Goal: Task Accomplishment & Management: Use online tool/utility

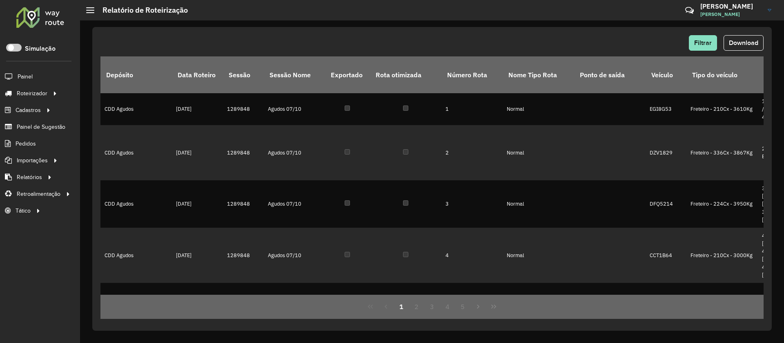
click at [47, 23] on div at bounding box center [40, 17] width 49 height 21
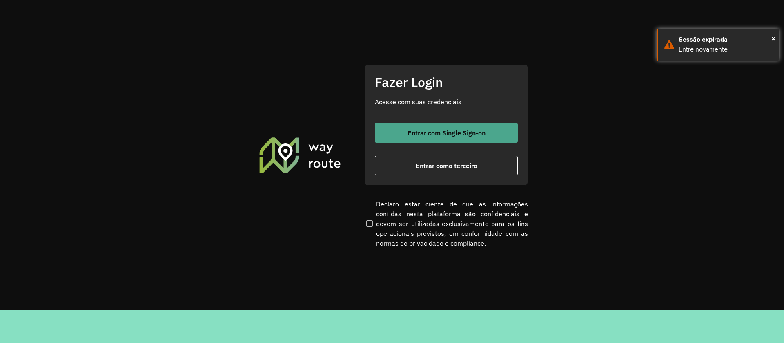
click at [456, 136] on button "Entrar com Single Sign-on" at bounding box center [446, 133] width 143 height 20
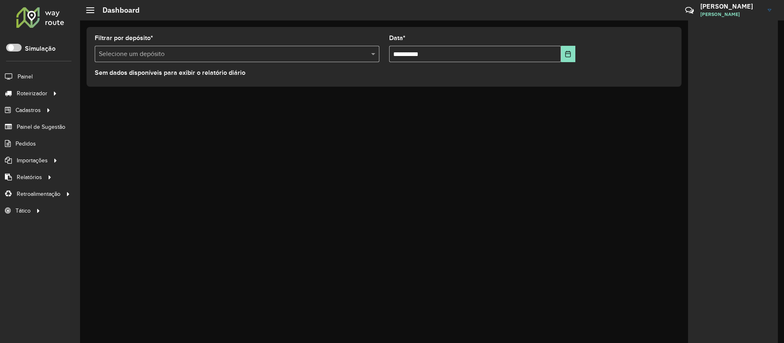
click at [746, 171] on div at bounding box center [733, 181] width 90 height 322
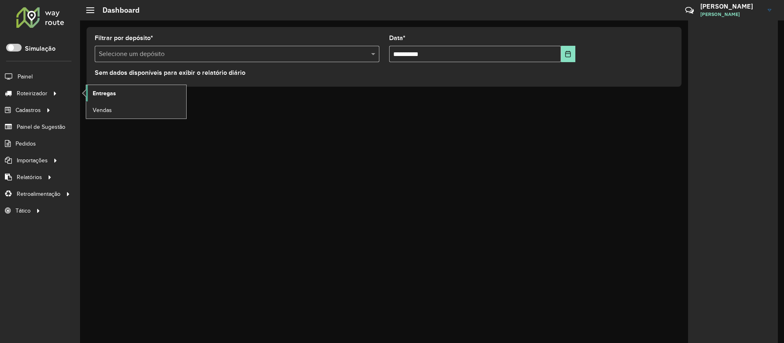
click at [101, 96] on span "Entregas" at bounding box center [104, 93] width 23 height 9
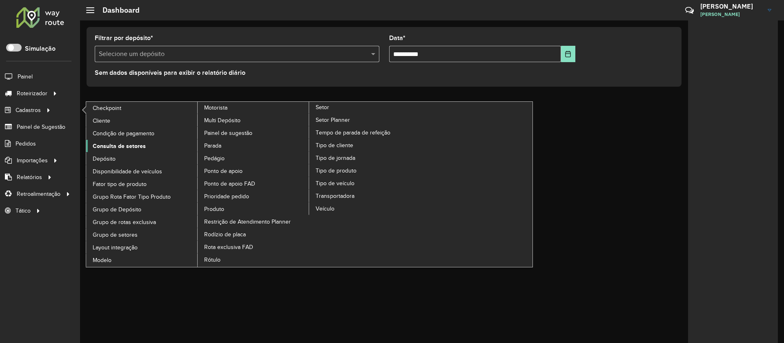
click at [118, 147] on span "Consulta de setores" at bounding box center [119, 146] width 53 height 9
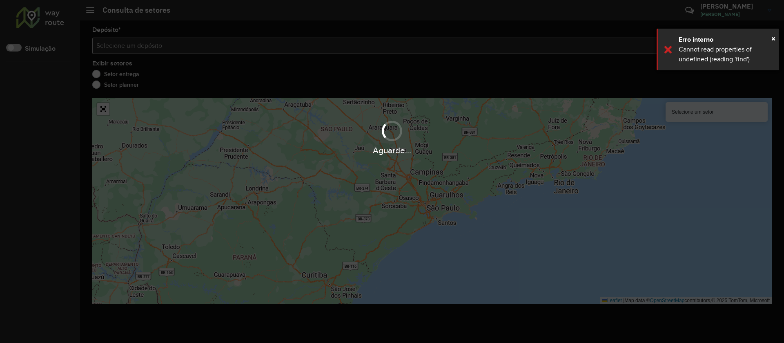
click at [770, 40] on div "Erro interno" at bounding box center [726, 40] width 94 height 10
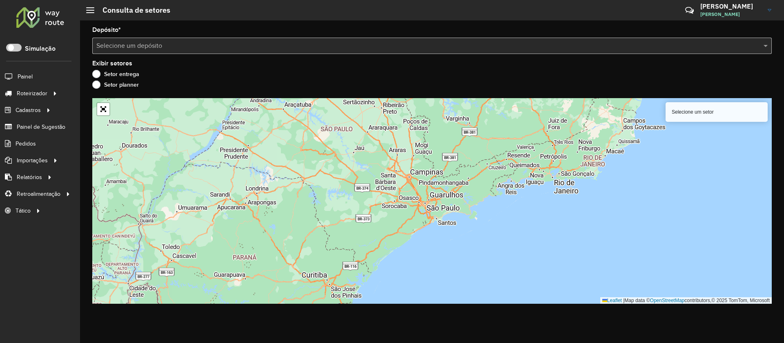
click at [279, 44] on input "text" at bounding box center [423, 46] width 655 height 10
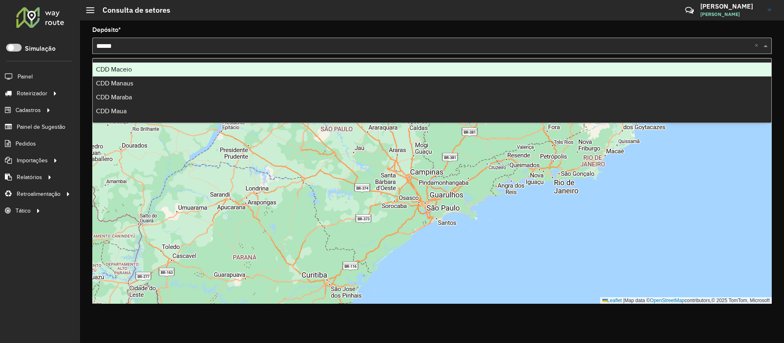
type input "*******"
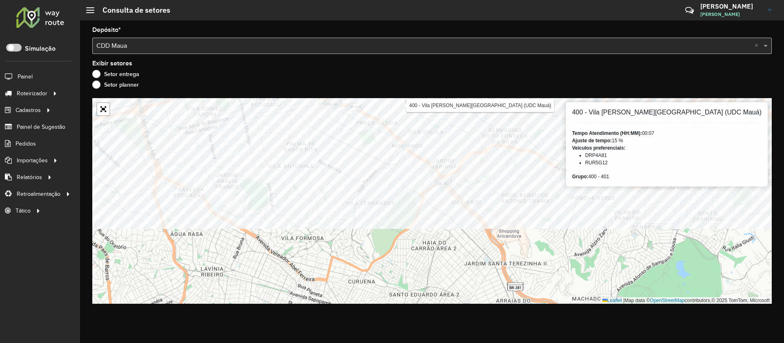
click at [461, 93] on div "Depósito * Selecione um depósito × CDD Maua × Exibir setores Setor entrega Seto…" at bounding box center [432, 181] width 704 height 322
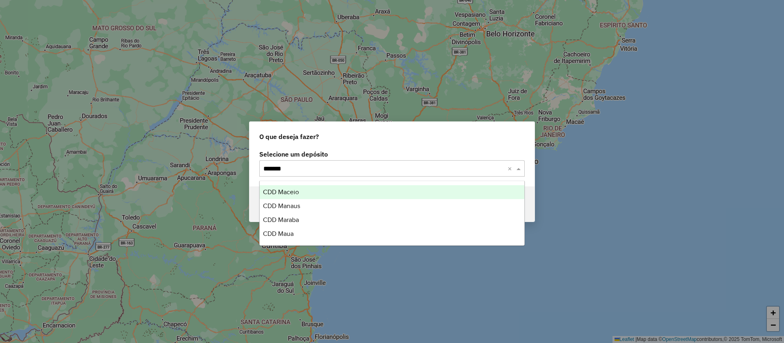
type input "********"
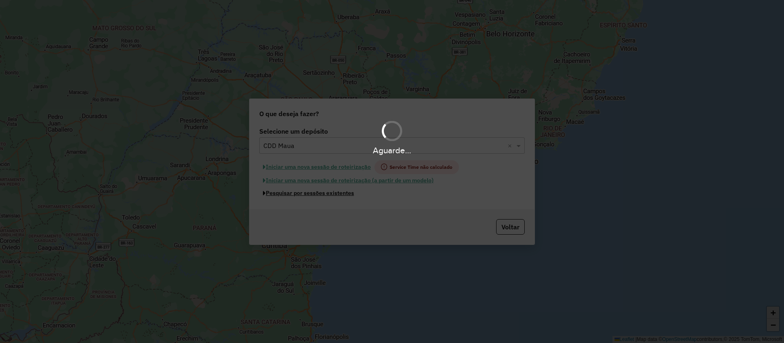
click at [259, 187] on button "Pesquisar por sessões existentes" at bounding box center [308, 193] width 98 height 13
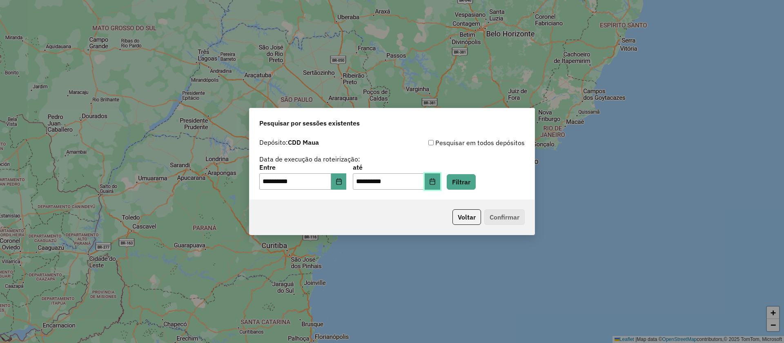
click at [440, 174] on button "Choose Date" at bounding box center [433, 181] width 16 height 16
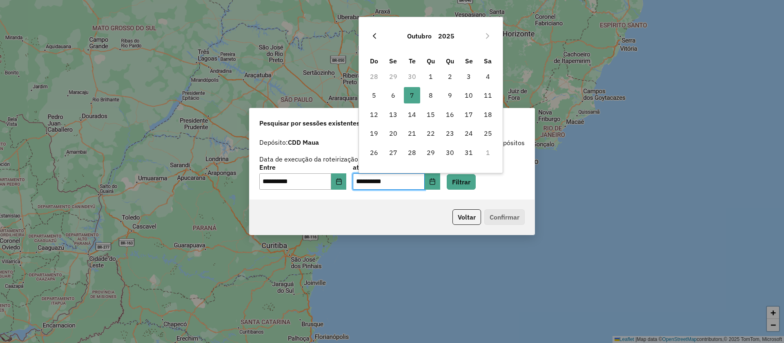
click at [377, 41] on button "Previous Month" at bounding box center [374, 35] width 13 height 13
click at [414, 117] on span "16" at bounding box center [412, 114] width 16 height 16
type input "**********"
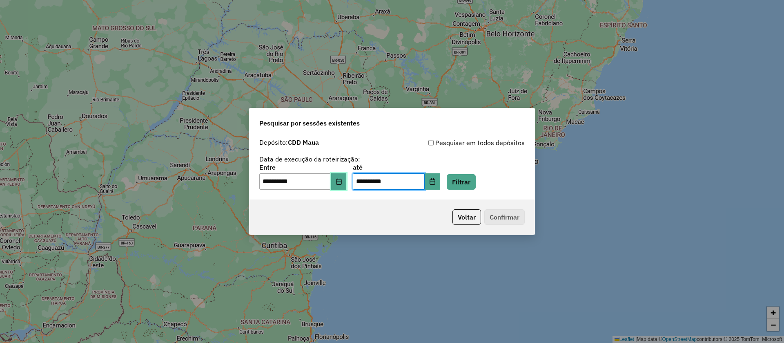
click at [339, 185] on button "Choose Date" at bounding box center [339, 181] width 16 height 16
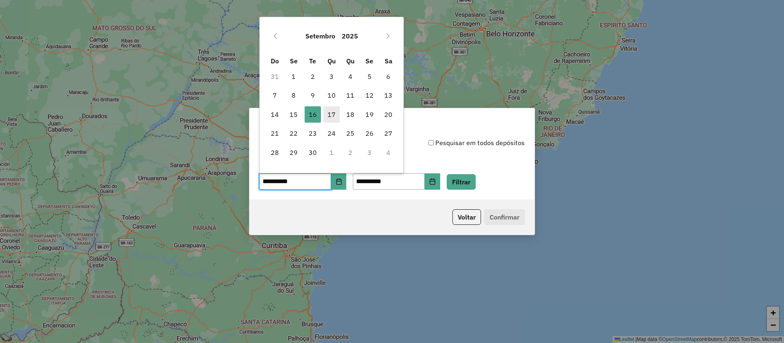
click at [333, 118] on span "17" at bounding box center [332, 114] width 16 height 16
type input "**********"
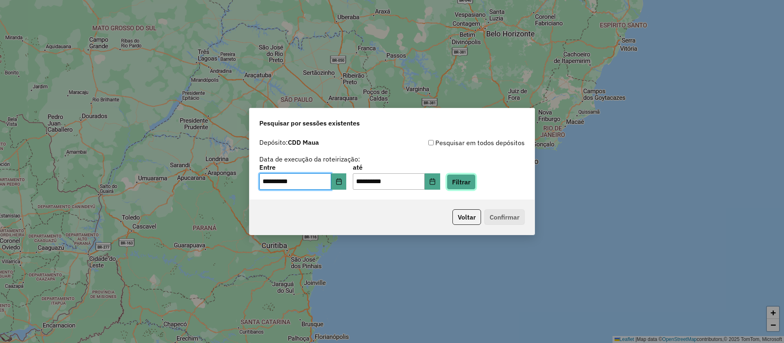
click at [467, 177] on button "Filtrar" at bounding box center [461, 182] width 29 height 16
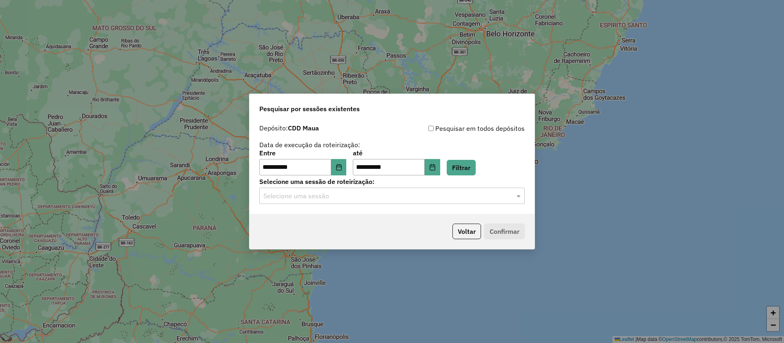
click at [388, 195] on input "text" at bounding box center [383, 196] width 241 height 10
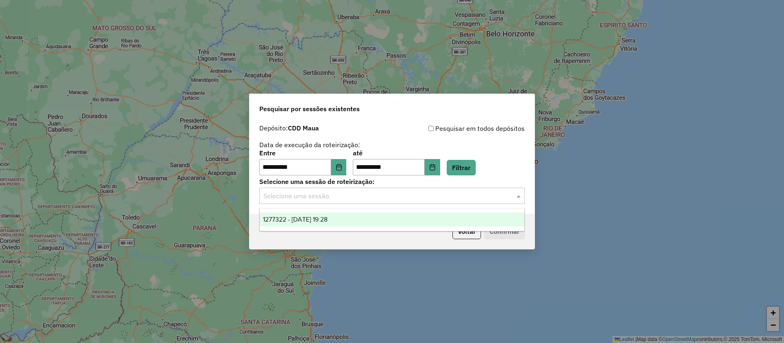
click at [328, 221] on span "1277322 - 17/09/2025 19:28" at bounding box center [295, 219] width 65 height 7
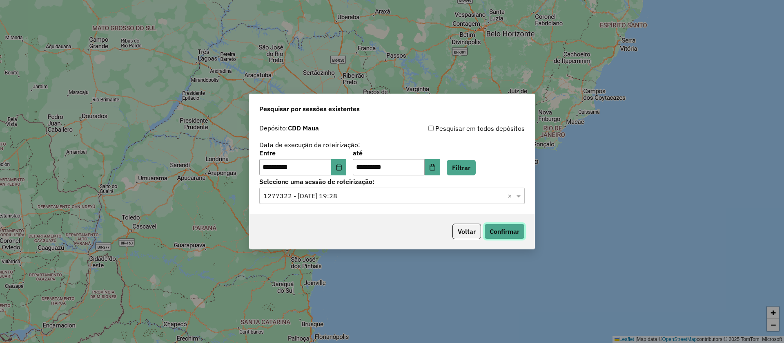
click at [500, 233] on button "Confirmar" at bounding box center [505, 231] width 40 height 16
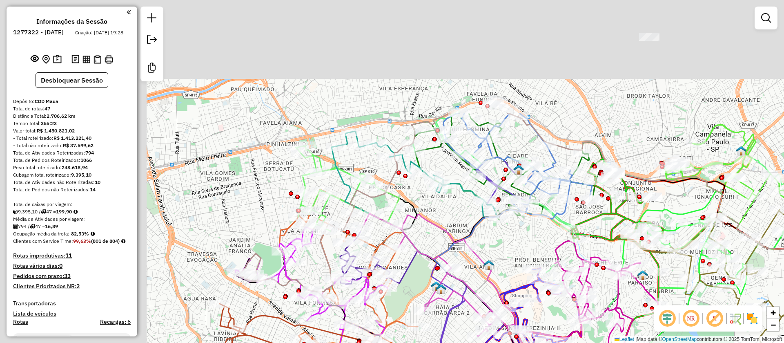
drag, startPoint x: 330, startPoint y: 96, endPoint x: 518, endPoint y: 243, distance: 238.6
click at [518, 243] on div "Janela de atendimento Grade de atendimento Capacidade Transportadoras Veículos …" at bounding box center [392, 171] width 784 height 343
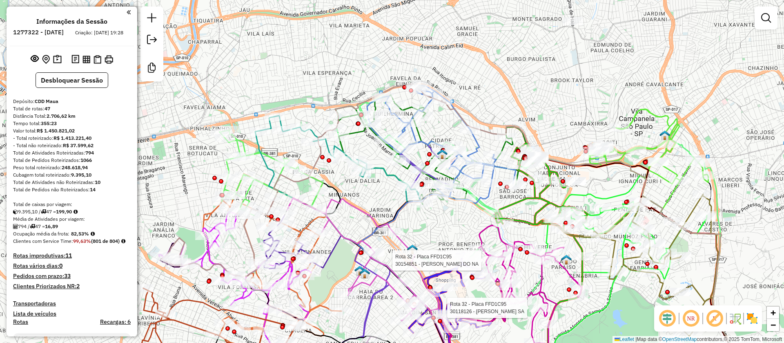
drag, startPoint x: 584, startPoint y: 129, endPoint x: 508, endPoint y: 113, distance: 78.0
click at [508, 113] on div "Rota 32 - Placa FFD1C95 30154851 - DARCY MARTINES DO NA Rota 32 - Placa FFD1C95…" at bounding box center [392, 171] width 784 height 343
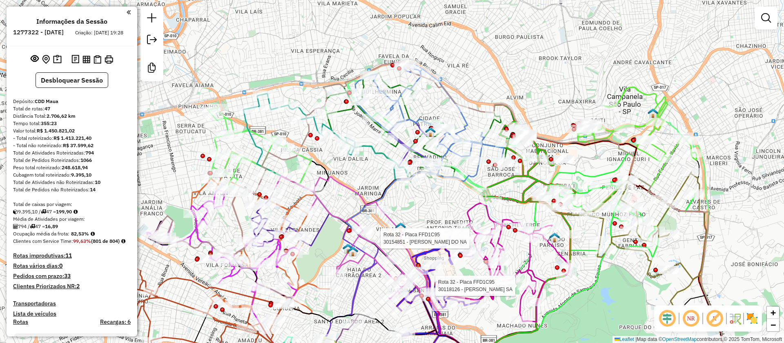
drag, startPoint x: 451, startPoint y: 131, endPoint x: 439, endPoint y: 109, distance: 25.0
click at [439, 109] on div "Rota 32 - Placa FFD1C95 30154851 - DARCY MARTINES DO NA Rota 32 - Placa FFD1C95…" at bounding box center [392, 171] width 784 height 343
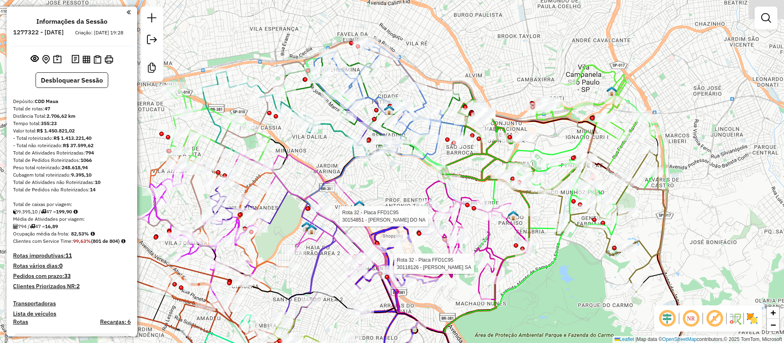
drag, startPoint x: 538, startPoint y: 99, endPoint x: 496, endPoint y: 77, distance: 46.8
click at [496, 77] on div "Rota 32 - Placa FFD1C95 30154851 - DARCY MARTINES DO NA Rota 32 - Placa FFD1C95…" at bounding box center [392, 171] width 784 height 343
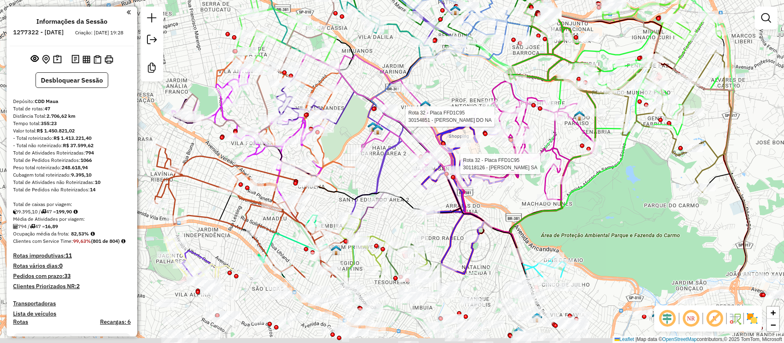
drag, startPoint x: 381, startPoint y: 178, endPoint x: 447, endPoint y: 81, distance: 117.3
click at [447, 81] on div "Rota 32 - Placa FFD1C95 30154851 - DARCY MARTINES DO NA Rota 32 - Placa FFD1C95…" at bounding box center [392, 171] width 784 height 343
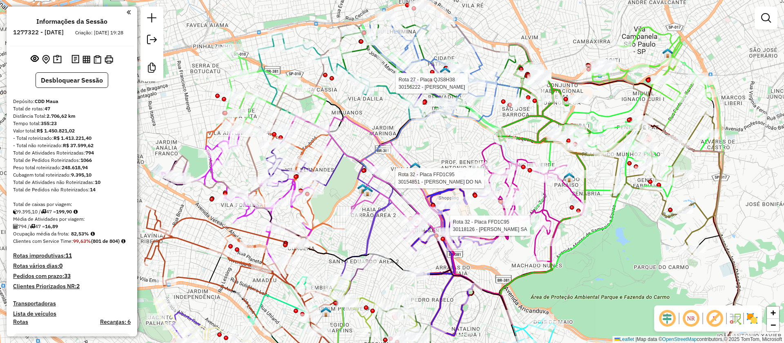
drag, startPoint x: 460, startPoint y: 91, endPoint x: 450, endPoint y: 150, distance: 59.7
click at [450, 150] on div "Rota 32 - Placa FFD1C95 30154851 - DARCY MARTINES DO NA Rota 32 - Placa FFD1C95…" at bounding box center [392, 171] width 784 height 343
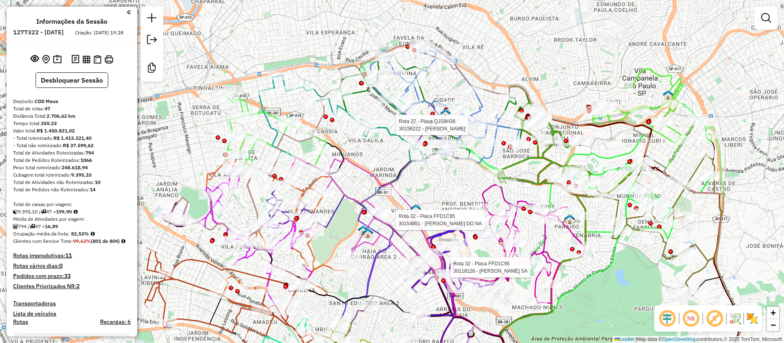
drag, startPoint x: 454, startPoint y: 151, endPoint x: 454, endPoint y: 192, distance: 41.7
click at [454, 192] on div "Rota 32 - Placa FFD1C95 30154851 - DARCY MARTINES DO NA Rota 32 - Placa FFD1C95…" at bounding box center [392, 171] width 784 height 343
click at [715, 317] on em at bounding box center [715, 318] width 20 height 20
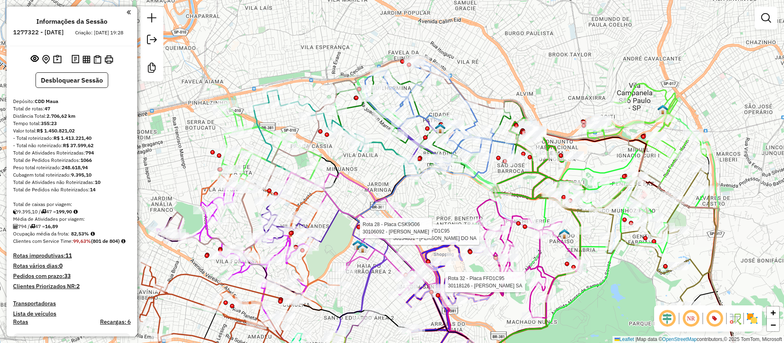
drag, startPoint x: 496, startPoint y: 88, endPoint x: 489, endPoint y: 106, distance: 19.3
click at [489, 106] on icon at bounding box center [587, 233] width 295 height 317
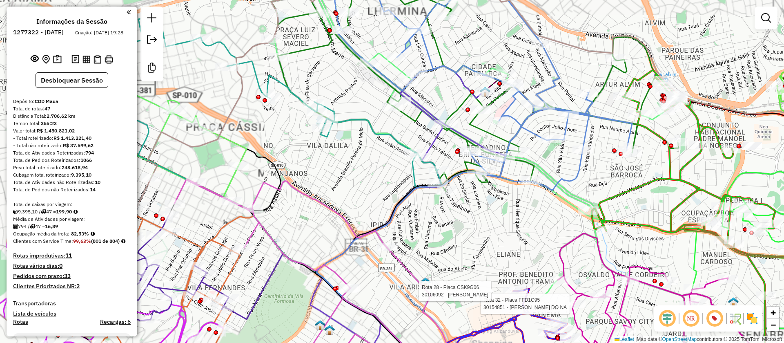
click at [567, 133] on icon at bounding box center [483, 78] width 297 height 224
select select "**********"
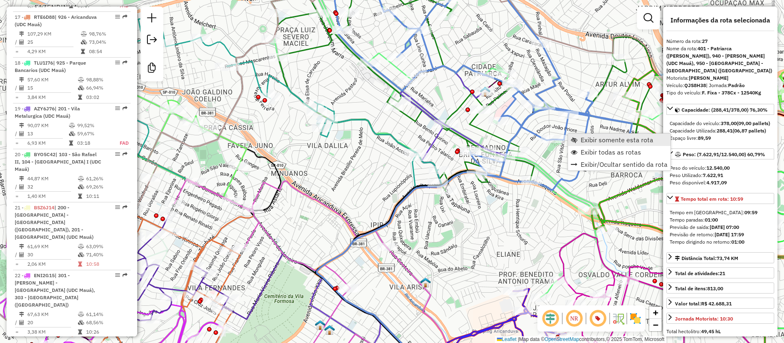
scroll to position [1746, 0]
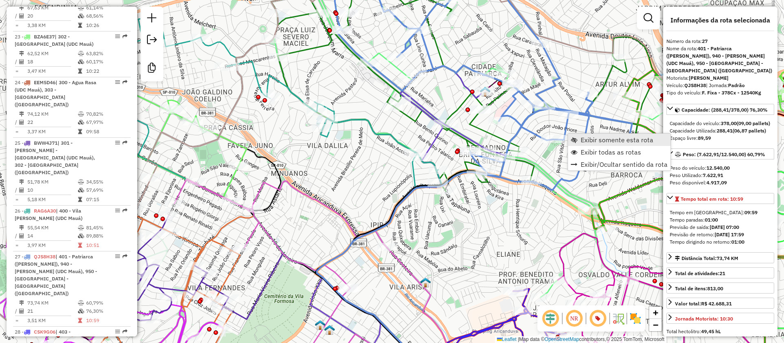
click at [584, 135] on link "Exibir somente esta rota" at bounding box center [619, 140] width 103 height 12
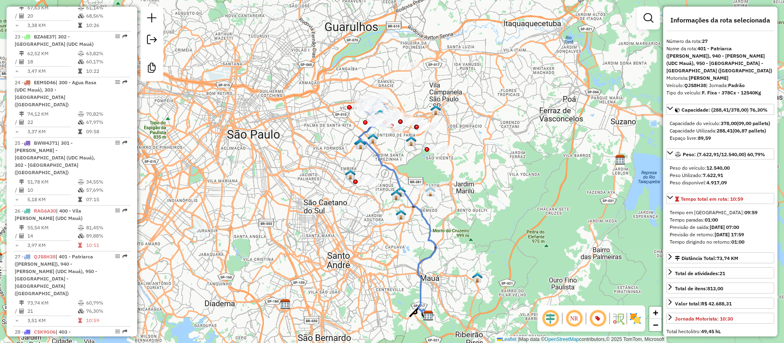
drag, startPoint x: 478, startPoint y: 105, endPoint x: 422, endPoint y: 137, distance: 64.2
click at [484, 143] on div "Janela de atendimento Grade de atendimento Capacidade Transportadoras Veículos …" at bounding box center [392, 171] width 784 height 343
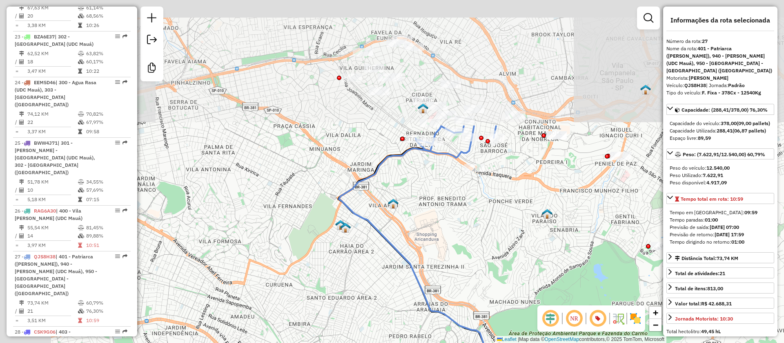
drag, startPoint x: 435, startPoint y: 115, endPoint x: 494, endPoint y: 232, distance: 130.8
click at [494, 232] on div "Janela de atendimento Grade de atendimento Capacidade Transportadoras Veículos …" at bounding box center [392, 171] width 784 height 343
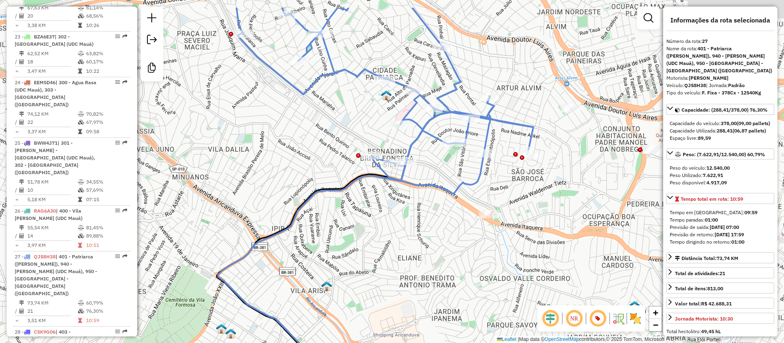
drag, startPoint x: 550, startPoint y: 155, endPoint x: 483, endPoint y: 195, distance: 77.5
click at [483, 195] on div "Janela de atendimento Grade de atendimento Capacidade Transportadoras Veículos …" at bounding box center [392, 171] width 784 height 343
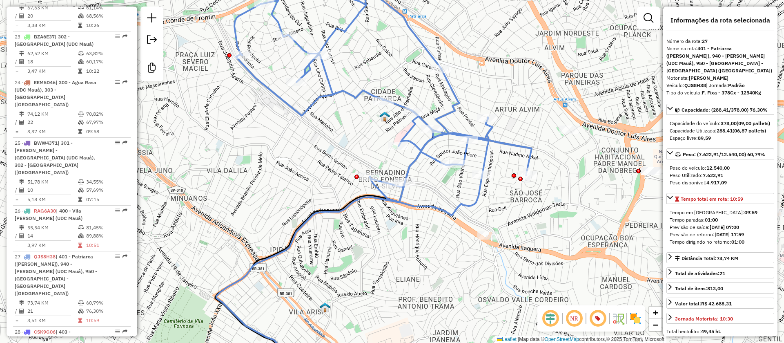
drag, startPoint x: 509, startPoint y: 199, endPoint x: 508, endPoint y: 220, distance: 21.3
click at [508, 220] on div "Janela de atendimento Grade de atendimento Capacidade Transportadoras Veículos …" at bounding box center [392, 171] width 784 height 343
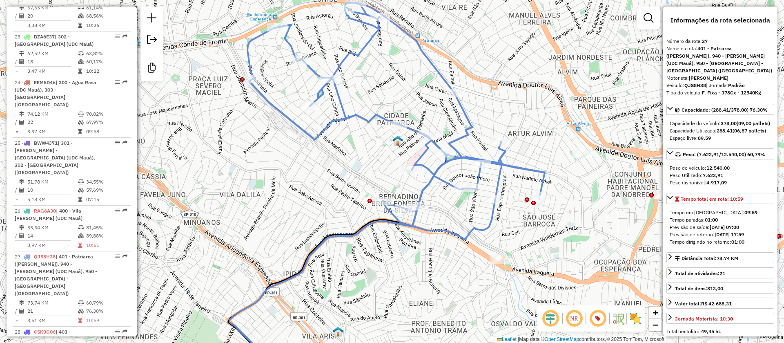
drag, startPoint x: 502, startPoint y: 210, endPoint x: 518, endPoint y: 239, distance: 33.1
click at [518, 239] on div "Janela de atendimento Grade de atendimento Capacidade Transportadoras Veículos …" at bounding box center [392, 171] width 784 height 343
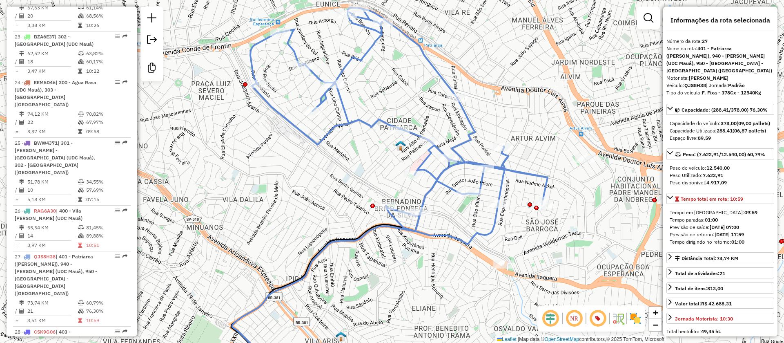
click at [636, 319] on img at bounding box center [635, 318] width 13 height 13
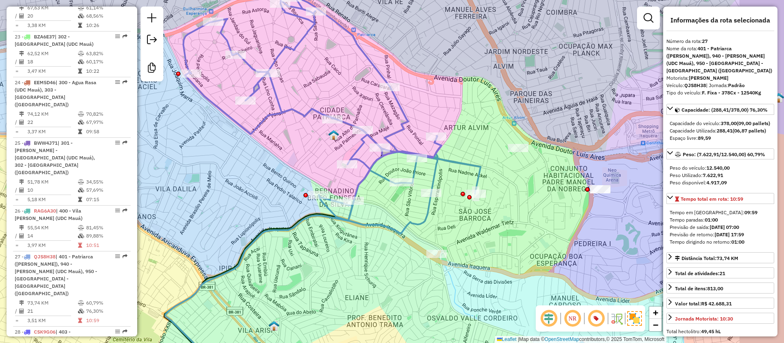
drag, startPoint x: 563, startPoint y: 170, endPoint x: 496, endPoint y: 159, distance: 67.8
click at [496, 159] on div "Janela de atendimento Grade de atendimento Capacidade Transportadoras Veículos …" at bounding box center [392, 171] width 784 height 343
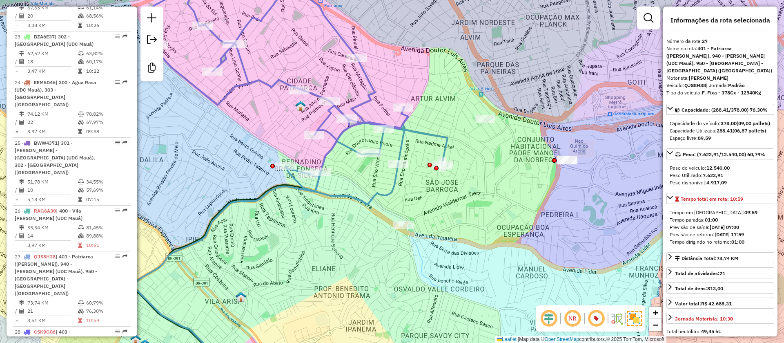
drag, startPoint x: 532, startPoint y: 227, endPoint x: 499, endPoint y: 198, distance: 44.0
click at [499, 198] on div "Janela de atendimento Grade de atendimento Capacidade Transportadoras Veículos …" at bounding box center [392, 171] width 784 height 343
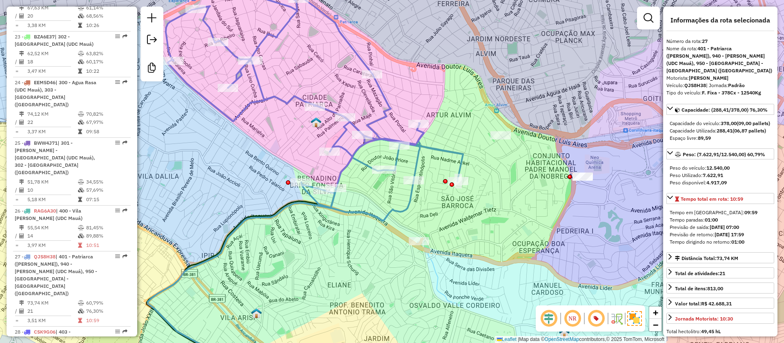
drag, startPoint x: 406, startPoint y: 183, endPoint x: 428, endPoint y: 208, distance: 32.7
click at [428, 208] on div "Janela de atendimento Grade de atendimento Capacidade Transportadoras Veículos …" at bounding box center [392, 171] width 784 height 343
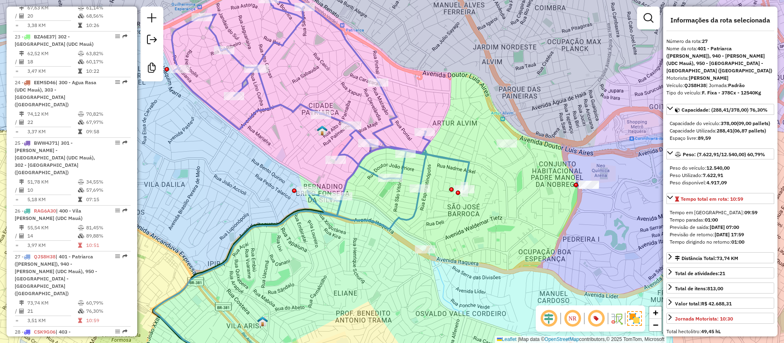
click at [421, 173] on icon at bounding box center [320, 111] width 297 height 236
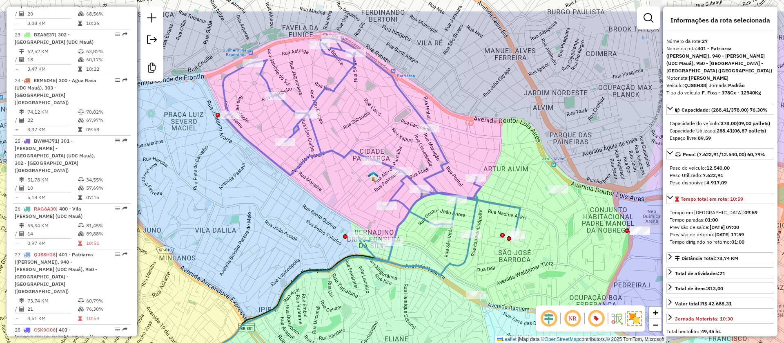
drag, startPoint x: 501, startPoint y: 166, endPoint x: 552, endPoint y: 212, distance: 68.6
click at [552, 212] on div "Janela de atendimento Grade de atendimento Capacidade Transportadoras Veículos …" at bounding box center [392, 171] width 784 height 343
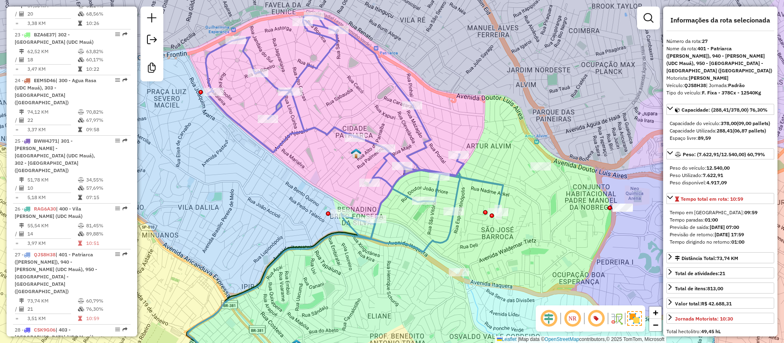
drag, startPoint x: 491, startPoint y: 253, endPoint x: 474, endPoint y: 230, distance: 28.9
click at [474, 230] on div "Janela de atendimento Grade de atendimento Capacidade Transportadoras Veículos …" at bounding box center [392, 171] width 784 height 343
drag, startPoint x: 722, startPoint y: 118, endPoint x: 732, endPoint y: 116, distance: 10.3
click at [732, 120] on strong "378,00" at bounding box center [729, 123] width 16 height 6
click at [418, 170] on icon at bounding box center [354, 134] width 297 height 236
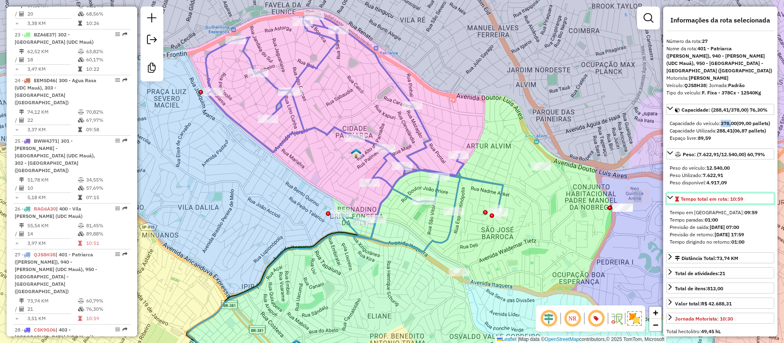
drag, startPoint x: 747, startPoint y: 204, endPoint x: 732, endPoint y: 206, distance: 14.8
click at [732, 204] on link "Tempo total em rota: 10:59" at bounding box center [721, 198] width 108 height 11
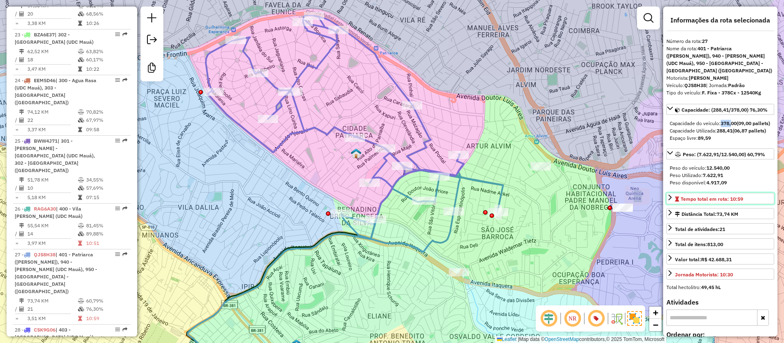
click at [708, 202] on span "Tempo total em rota: 10:59" at bounding box center [712, 199] width 63 height 6
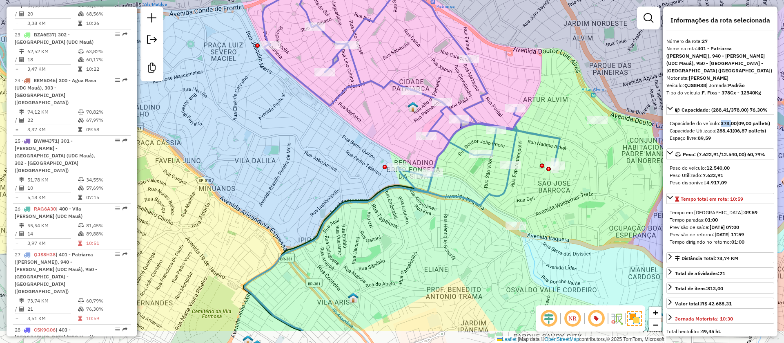
drag, startPoint x: 328, startPoint y: 179, endPoint x: 365, endPoint y: 139, distance: 54.6
click at [386, 131] on div "Janela de atendimento Grade de atendimento Capacidade Transportadoras Veículos …" at bounding box center [392, 171] width 784 height 343
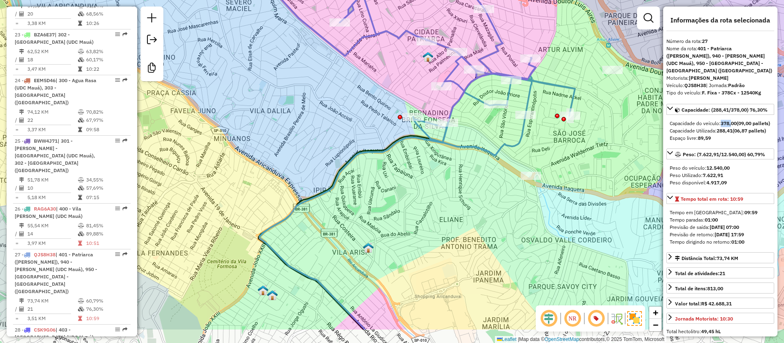
drag, startPoint x: 279, startPoint y: 293, endPoint x: 287, endPoint y: 258, distance: 35.3
click at [299, 232] on div "Janela de atendimento Grade de atendimento Capacidade Transportadoras Veículos …" at bounding box center [392, 171] width 784 height 343
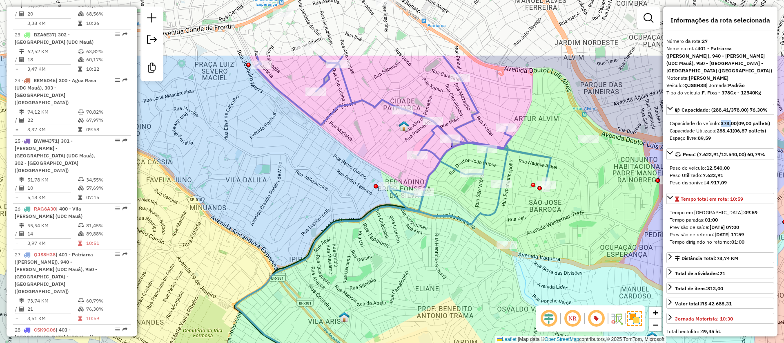
drag, startPoint x: 391, startPoint y: 172, endPoint x: 382, endPoint y: 174, distance: 9.4
click at [359, 263] on div "Janela de atendimento Grade de atendimento Capacidade Transportadoras Veículos …" at bounding box center [392, 171] width 784 height 343
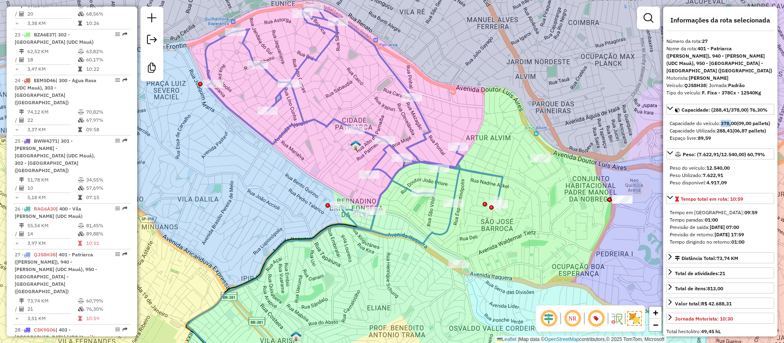
drag, startPoint x: 482, startPoint y: 125, endPoint x: 433, endPoint y: 143, distance: 51.4
click at [433, 143] on div "Janela de atendimento Grade de atendimento Capacidade Transportadoras Veículos …" at bounding box center [392, 171] width 784 height 343
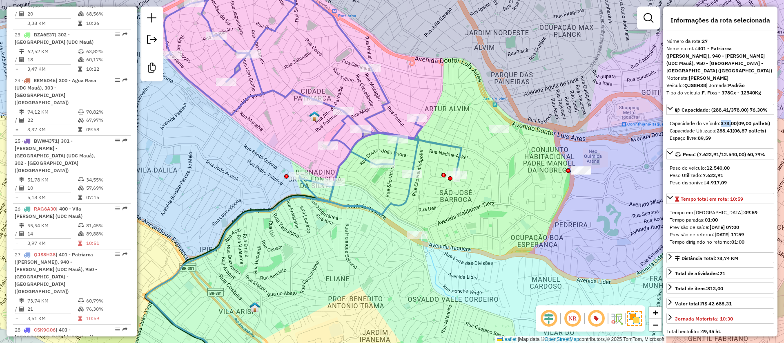
drag, startPoint x: 487, startPoint y: 152, endPoint x: 446, endPoint y: 122, distance: 50.0
click at [446, 122] on div "Janela de atendimento Grade de atendimento Capacidade Transportadoras Veículos …" at bounding box center [392, 171] width 784 height 343
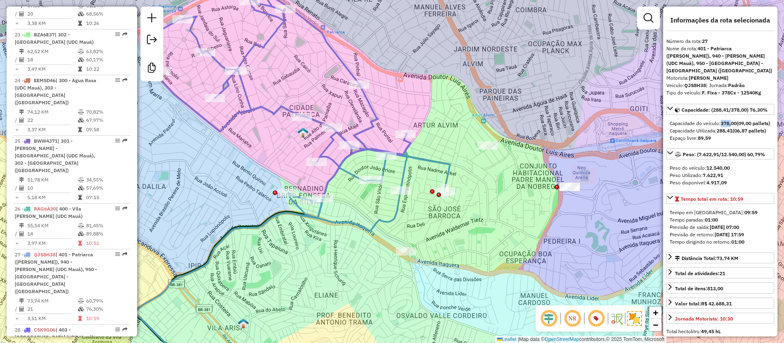
drag, startPoint x: 467, startPoint y: 150, endPoint x: 455, endPoint y: 166, distance: 19.9
click at [455, 166] on div "Janela de atendimento Grade de atendimento Capacidade Transportadoras Veículos …" at bounding box center [392, 171] width 784 height 343
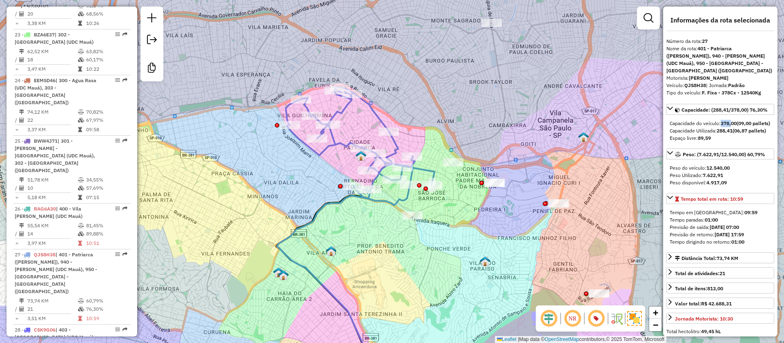
click at [471, 214] on div "Janela de atendimento Grade de atendimento Capacidade Transportadoras Veículos …" at bounding box center [392, 171] width 784 height 343
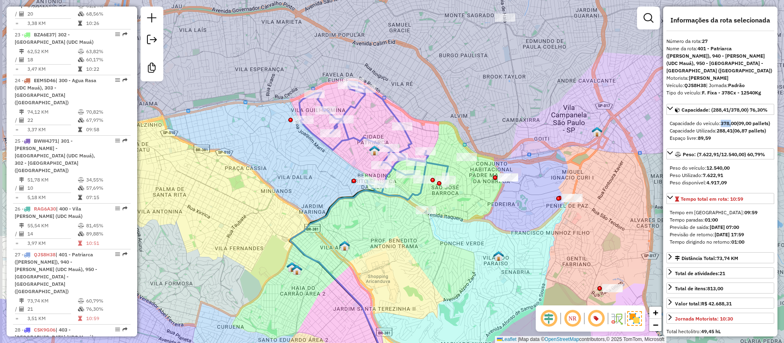
drag, startPoint x: 523, startPoint y: 196, endPoint x: 540, endPoint y: 189, distance: 18.9
click at [540, 189] on div "Janela de atendimento Grade de atendimento Capacidade Transportadoras Veículos …" at bounding box center [392, 171] width 784 height 343
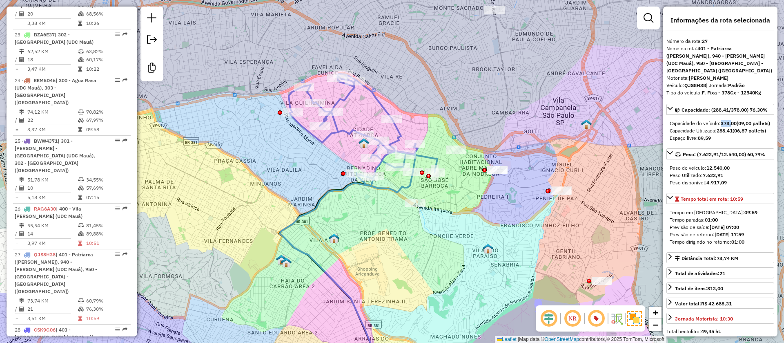
drag, startPoint x: 468, startPoint y: 185, endPoint x: 453, endPoint y: 179, distance: 15.8
click at [453, 179] on div "Rota 27 - Placa QJS8H38 30125901 - PROSPER UTILIDADES Janela de atendimento Gra…" at bounding box center [392, 171] width 784 height 343
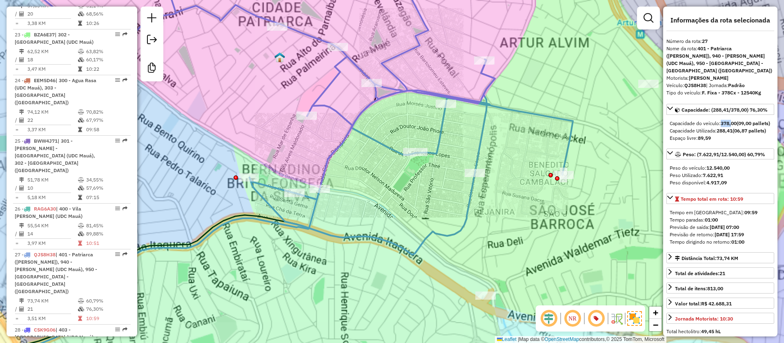
click at [357, 163] on div "Janela de atendimento Grade de atendimento Capacidade Transportadoras Veículos …" at bounding box center [392, 171] width 784 height 343
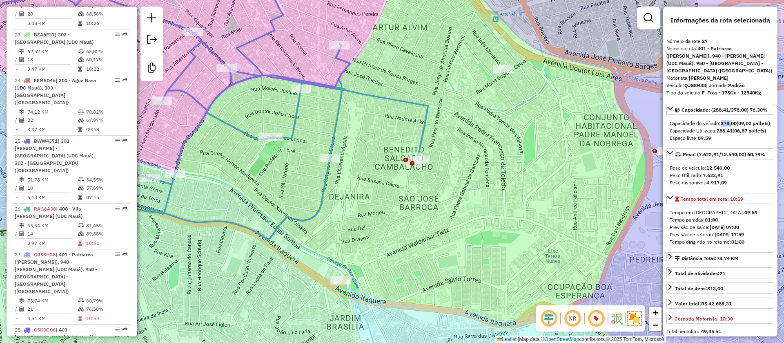
drag, startPoint x: 391, startPoint y: 226, endPoint x: 413, endPoint y: 217, distance: 23.8
click at [413, 217] on div "Janela de atendimento Grade de atendimento Capacidade Transportadoras Veículos …" at bounding box center [392, 171] width 784 height 343
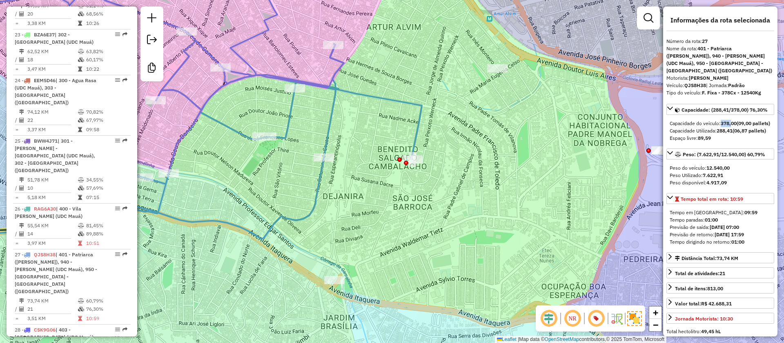
drag, startPoint x: 508, startPoint y: 189, endPoint x: 480, endPoint y: 197, distance: 29.5
click at [480, 197] on div "Janela de atendimento Grade de atendimento Capacidade Transportadoras Veículos …" at bounding box center [392, 171] width 784 height 343
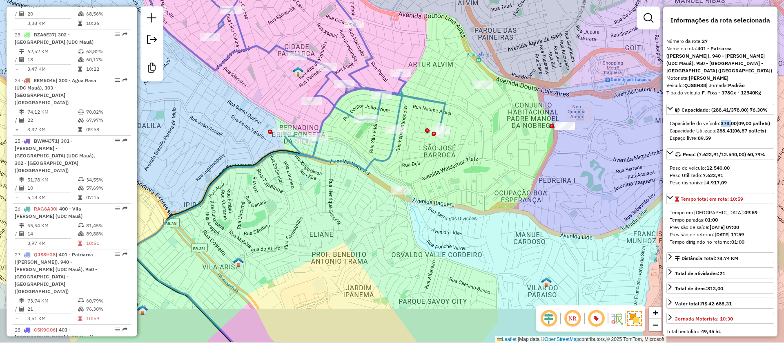
drag, startPoint x: 456, startPoint y: 191, endPoint x: 477, endPoint y: 169, distance: 30.3
click at [477, 169] on div "Janela de atendimento Grade de atendimento Capacidade Transportadoras Veículos …" at bounding box center [392, 171] width 784 height 343
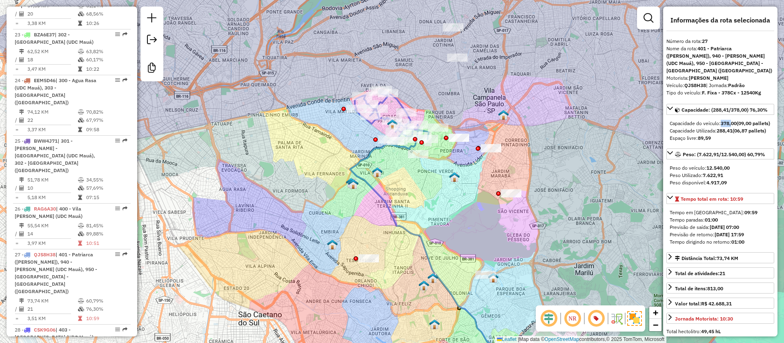
drag, startPoint x: 432, startPoint y: 217, endPoint x: 458, endPoint y: 192, distance: 35.8
click at [458, 192] on div "Janela de atendimento Grade de atendimento Capacidade Transportadoras Veículos …" at bounding box center [392, 171] width 784 height 343
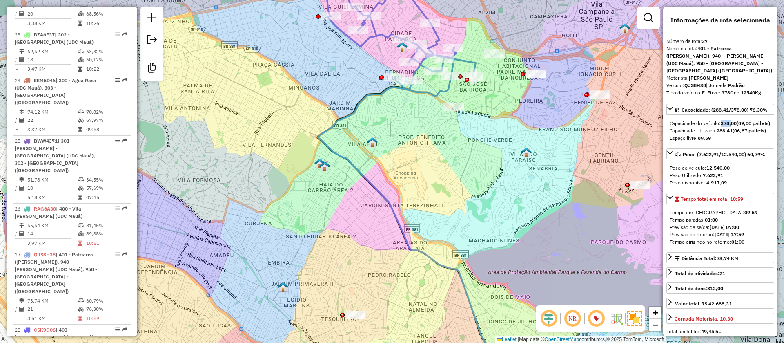
drag, startPoint x: 499, startPoint y: 196, endPoint x: 500, endPoint y: 184, distance: 11.5
click at [500, 184] on div "Janela de atendimento Grade de atendimento Capacidade Transportadoras Veículos …" at bounding box center [392, 171] width 784 height 343
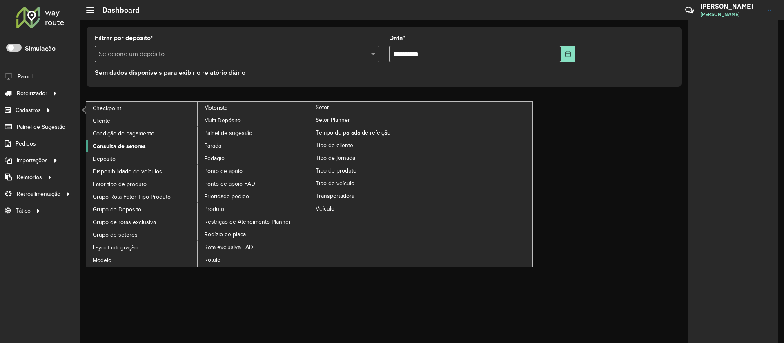
click at [125, 146] on span "Consulta de setores" at bounding box center [119, 146] width 53 height 9
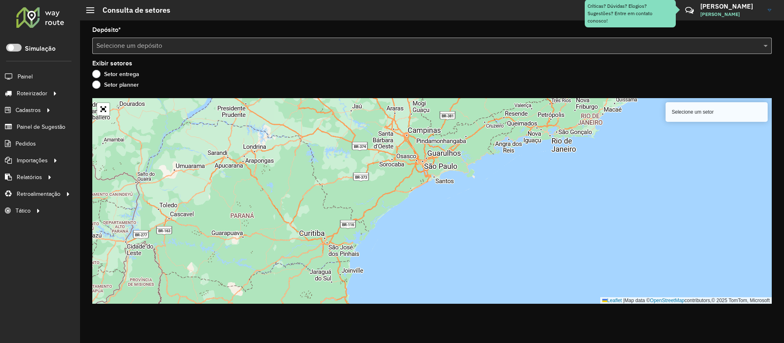
click at [218, 46] on input "text" at bounding box center [423, 46] width 655 height 10
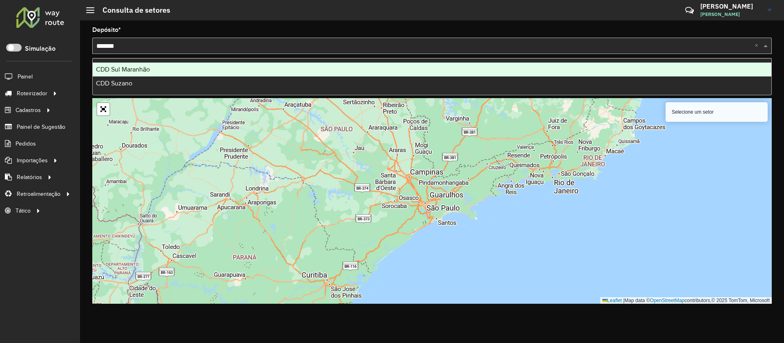
type input "********"
